Goal: Task Accomplishment & Management: Use online tool/utility

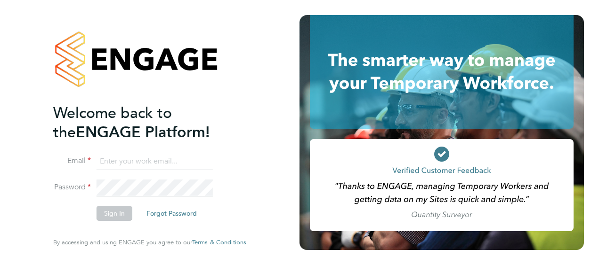
click at [144, 159] on input at bounding box center [154, 161] width 116 height 17
type input "ben.lonergan@brightonandhovealbion.com"
click at [206, 173] on li "Email ben.lonergan@brightonandhovealbion.com" at bounding box center [145, 166] width 184 height 26
drag, startPoint x: 96, startPoint y: 159, endPoint x: 356, endPoint y: 164, distance: 260.3
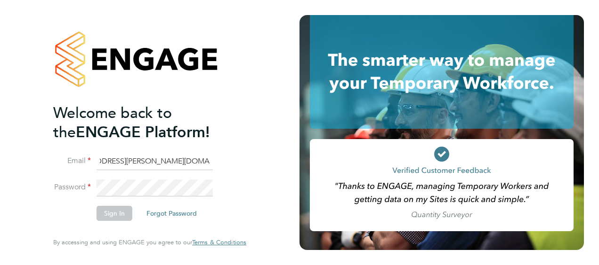
click at [356, 164] on app-barbie "Welcome back to the ENGAGE Platform! Email ben.lonergan@brightonandhovealbion.c…" at bounding box center [299, 132] width 599 height 265
click at [263, 45] on div "Welcome back to the ENGAGE Platform! Email s Password Sign In Forgot Password E…" at bounding box center [149, 132] width 231 height 265
click at [177, 157] on input "s" at bounding box center [154, 161] width 116 height 17
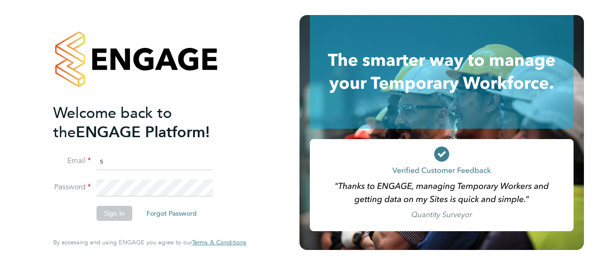
type input "stuart.williams@brightonandhovealbion.com"
click at [128, 208] on button "Sign In" at bounding box center [114, 213] width 36 height 15
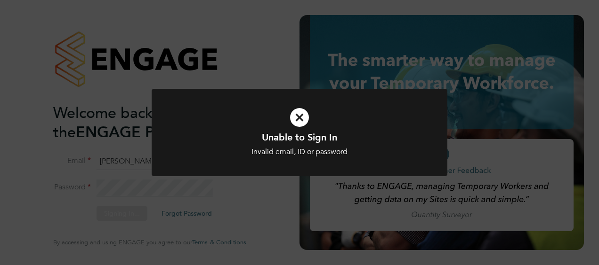
click at [292, 123] on icon at bounding box center [299, 117] width 245 height 37
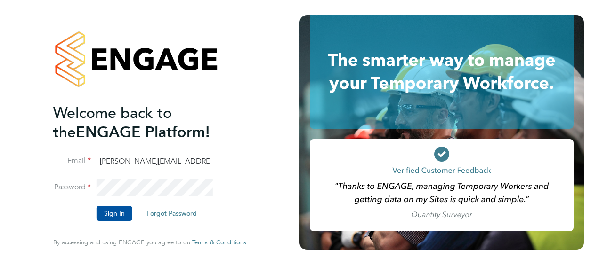
click at [91, 183] on li "Password" at bounding box center [145, 193] width 184 height 26
click at [123, 212] on button "Sign In" at bounding box center [114, 213] width 36 height 15
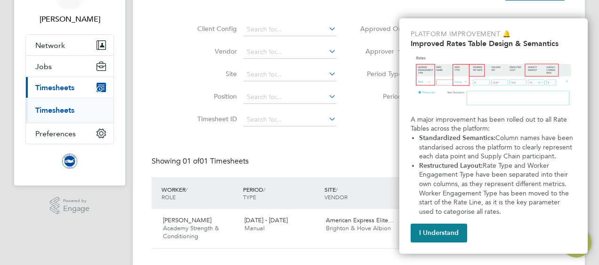
scroll to position [57, 0]
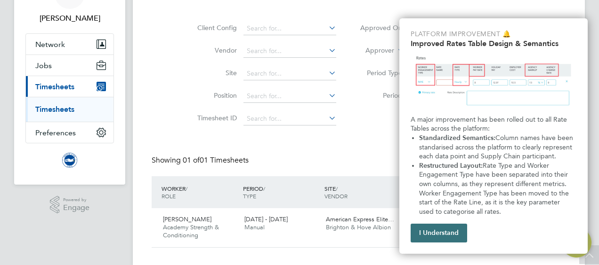
click at [434, 233] on button "I Understand" at bounding box center [438, 233] width 56 height 19
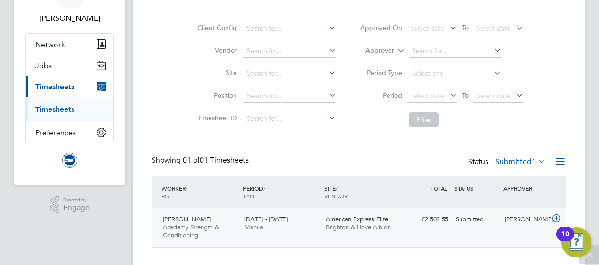
click at [358, 214] on div "American Express Elite… Brighton & Hove Albion" at bounding box center [362, 224] width 81 height 24
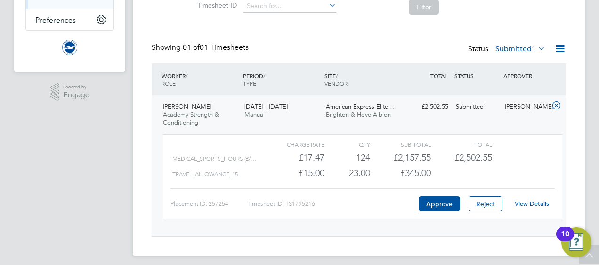
scroll to position [171, 0]
click at [533, 200] on link "View Details" at bounding box center [531, 203] width 34 height 8
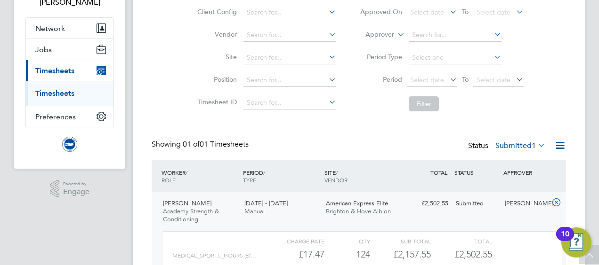
scroll to position [0, 0]
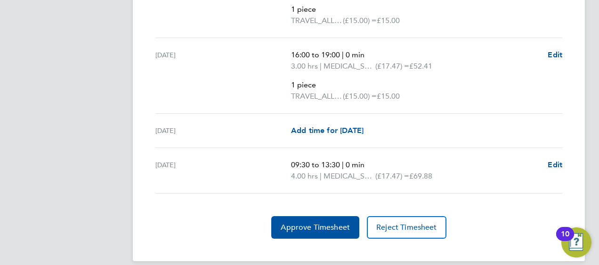
scroll to position [2183, 0]
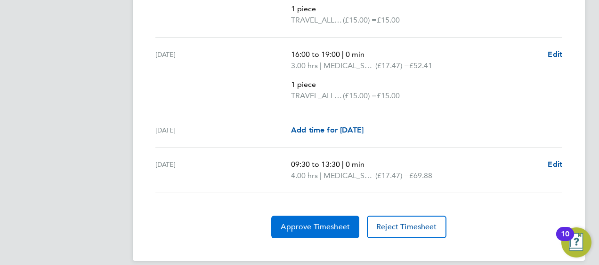
click at [310, 227] on button "Approve Timesheet" at bounding box center [315, 227] width 88 height 23
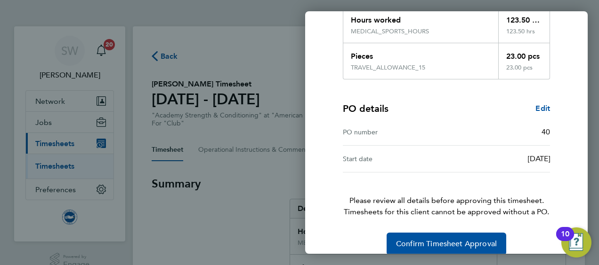
scroll to position [194, 0]
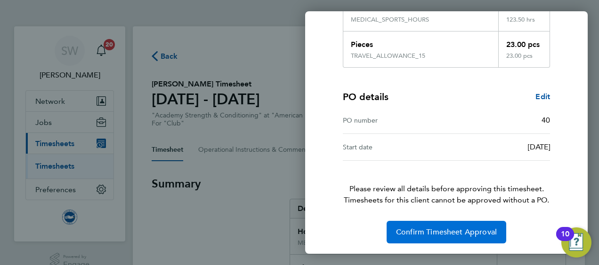
click at [445, 231] on span "Confirm Timesheet Approval" at bounding box center [446, 232] width 101 height 9
